Goal: Navigation & Orientation: Understand site structure

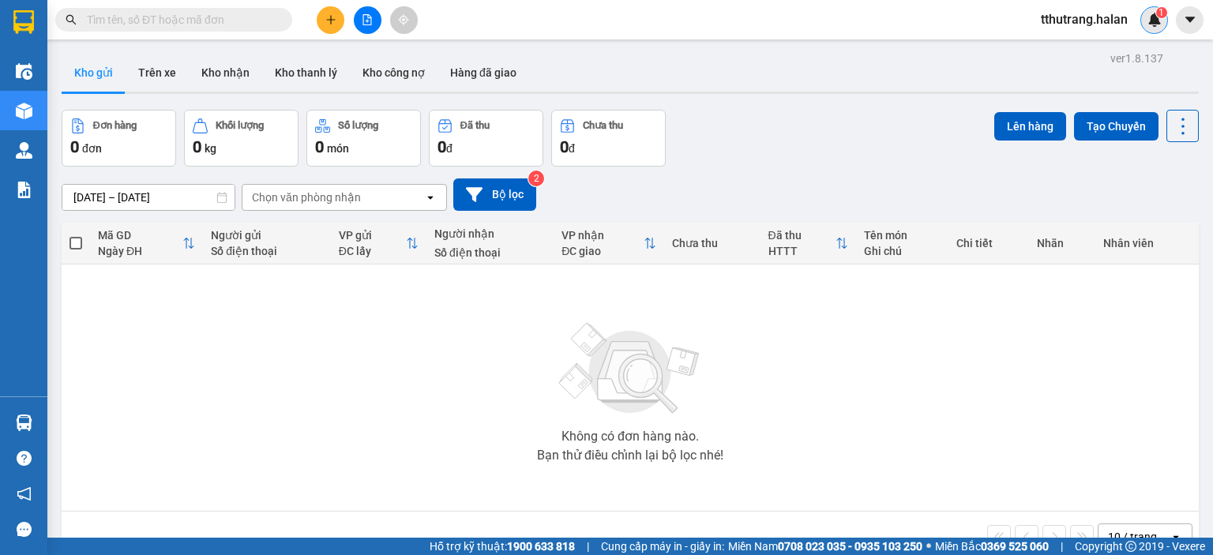
click at [1163, 24] on div "1" at bounding box center [1154, 20] width 28 height 28
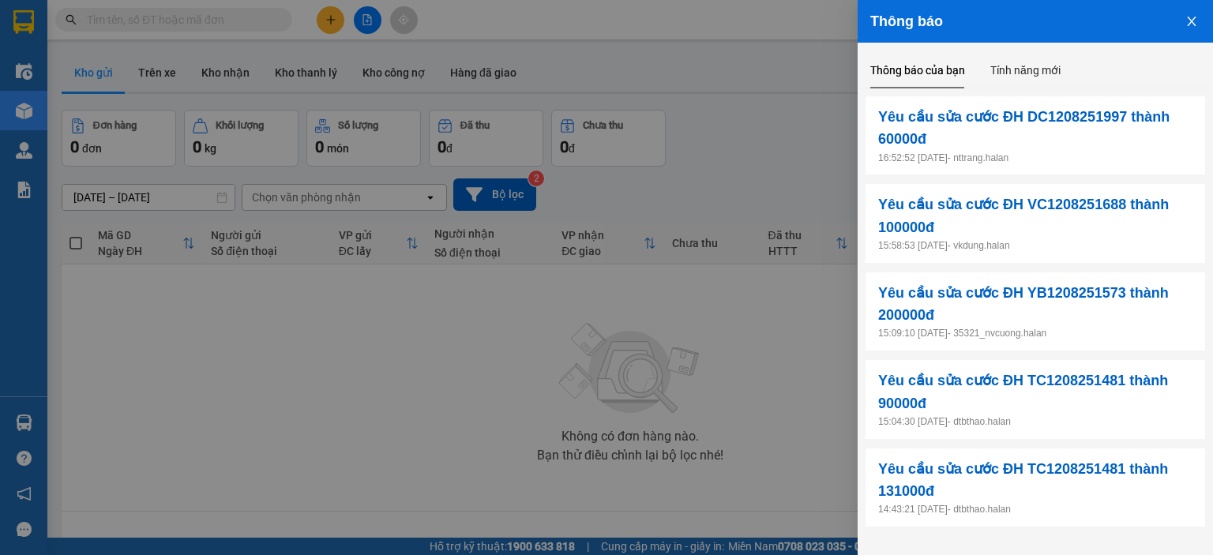
click at [823, 141] on div at bounding box center [606, 277] width 1213 height 555
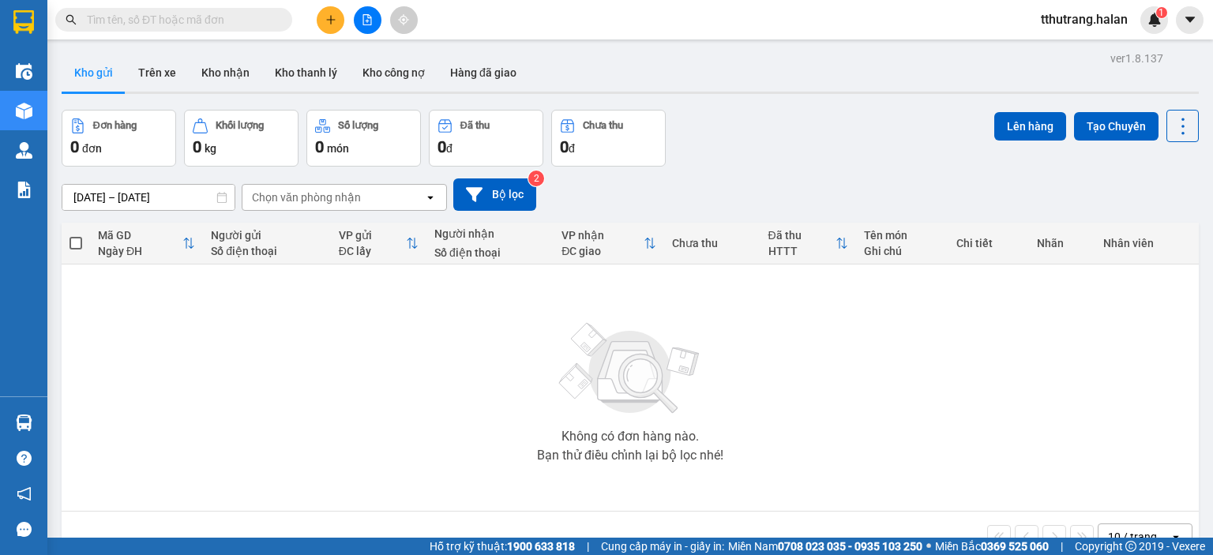
click at [1212, 138] on div "Thông báo Thông báo của bạn Tính năng mới Yêu cầu sửa cước ĐH DC1208251997 thàn…" at bounding box center [1213, 277] width 0 height 555
click at [803, 136] on div "Đơn hàng 0 đơn Khối lượng 0 kg Số lượng 0 món Đã thu 0 đ Chưa thu 0 đ Lên hàng …" at bounding box center [630, 138] width 1137 height 57
click at [1148, 13] on img at bounding box center [1155, 20] width 14 height 14
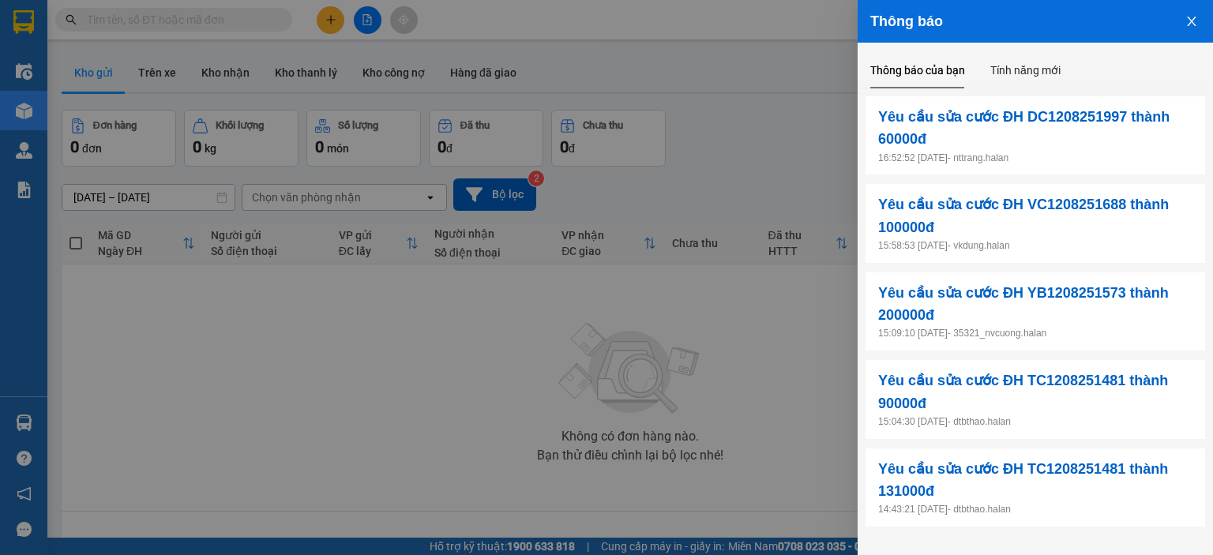
click at [1190, 21] on icon "close" at bounding box center [1191, 21] width 13 height 13
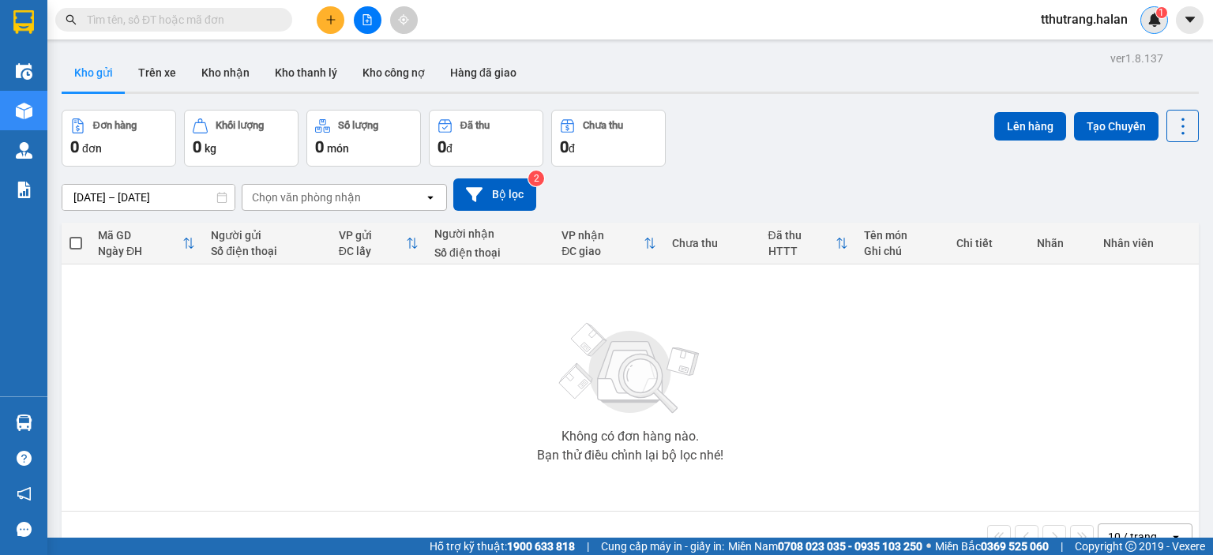
click at [1159, 30] on div "1" at bounding box center [1154, 20] width 28 height 28
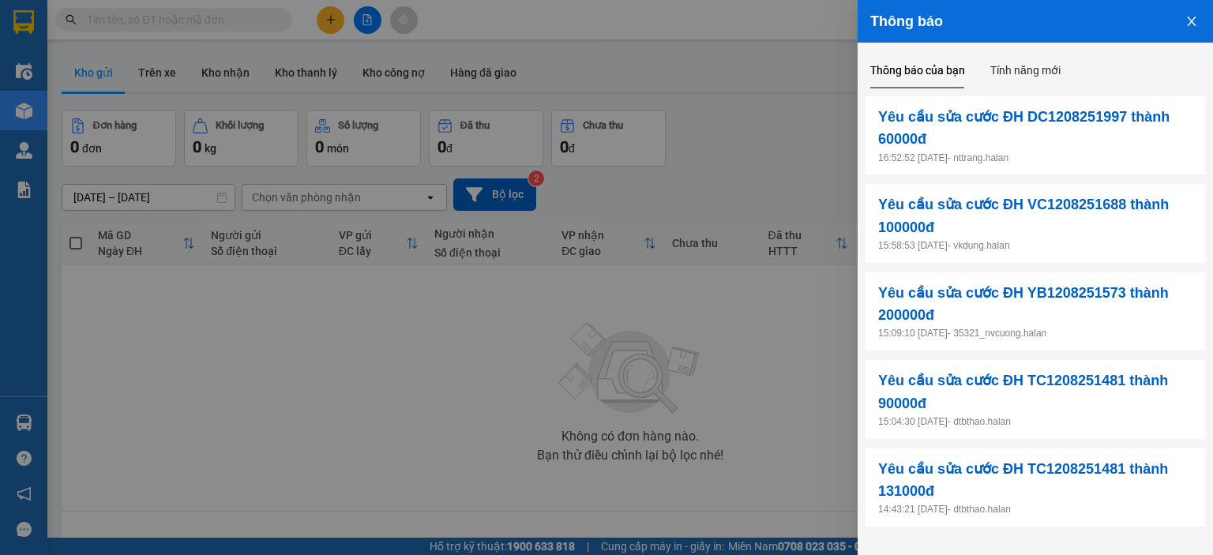
click at [1187, 24] on icon "close" at bounding box center [1191, 21] width 13 height 13
